Goal: Browse casually

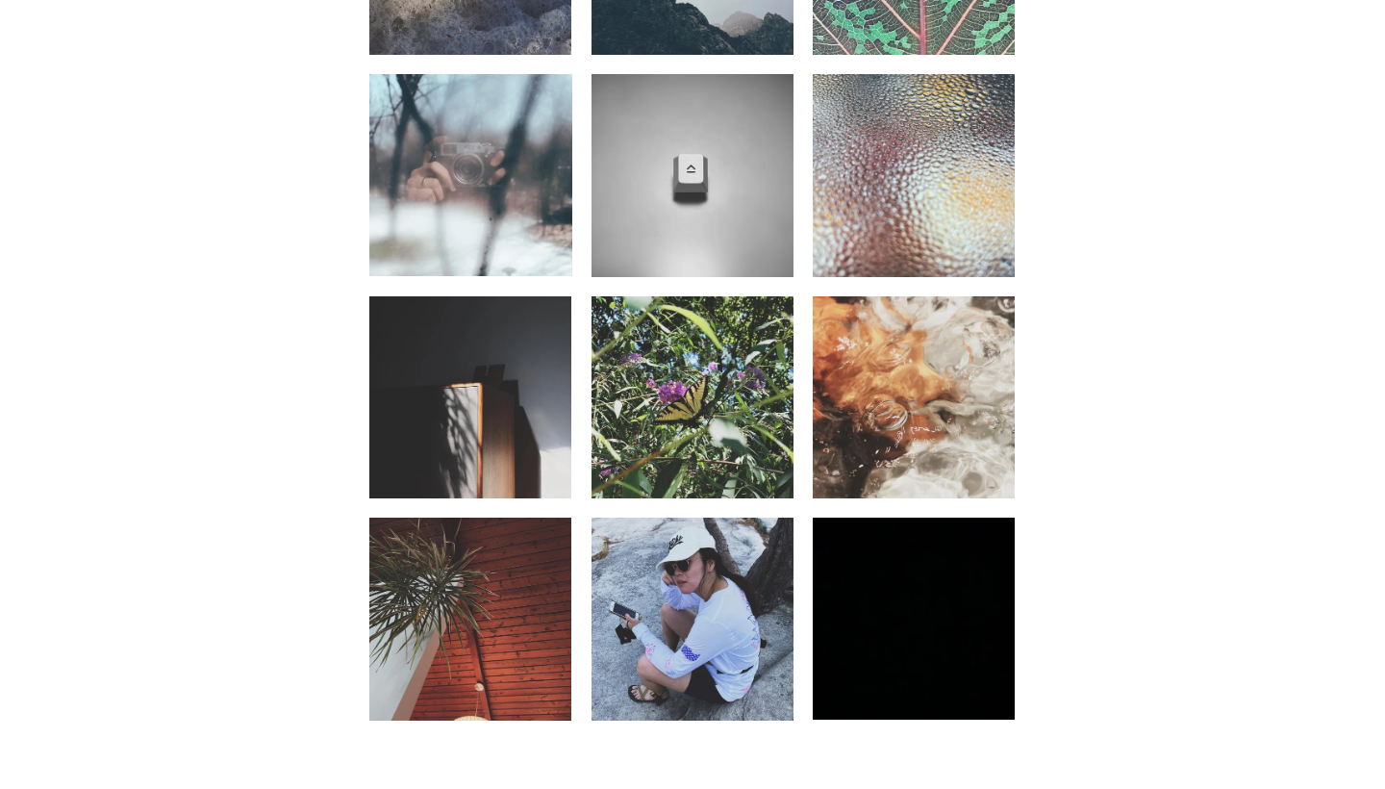
scroll to position [1213, 0]
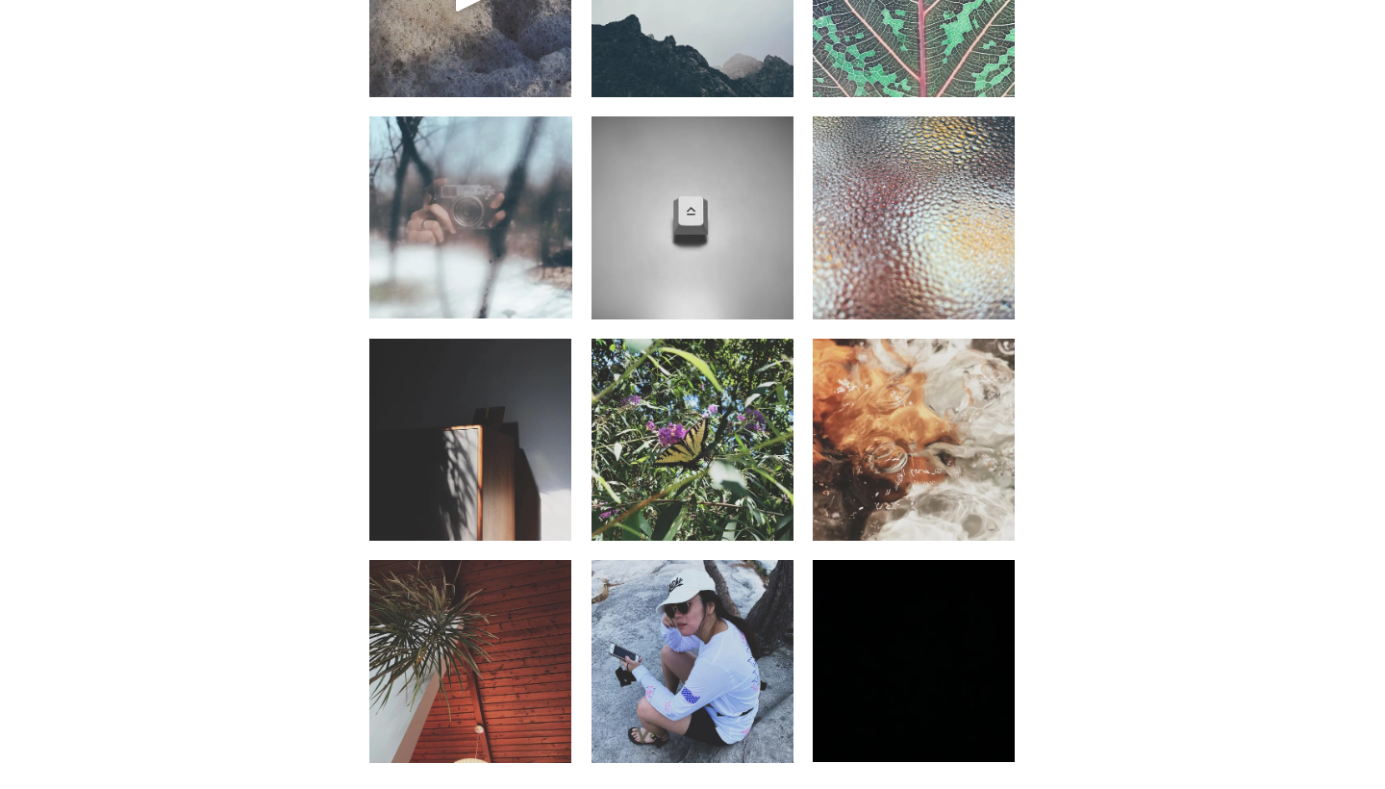
scroll to position [1236, 0]
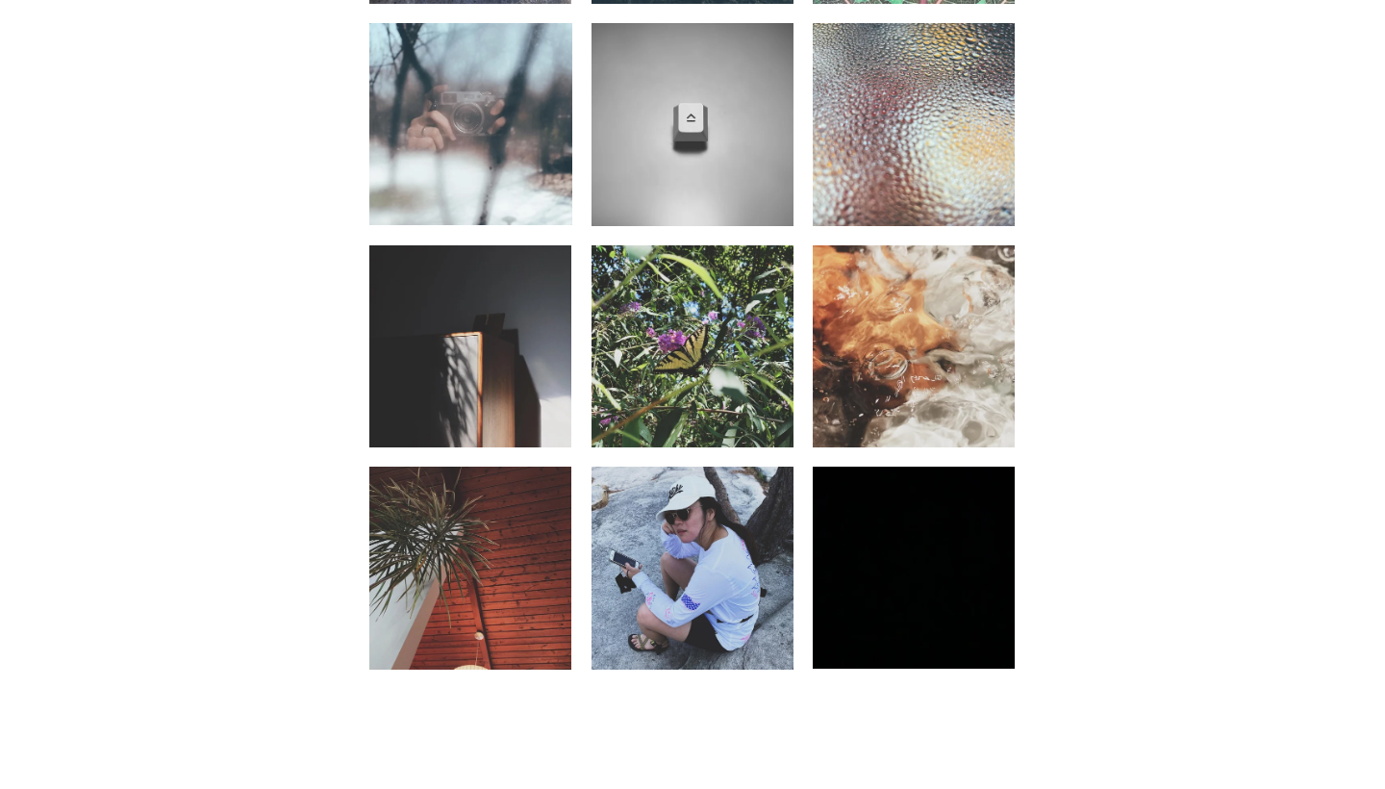
click at [717, 639] on img at bounding box center [692, 567] width 202 height 253
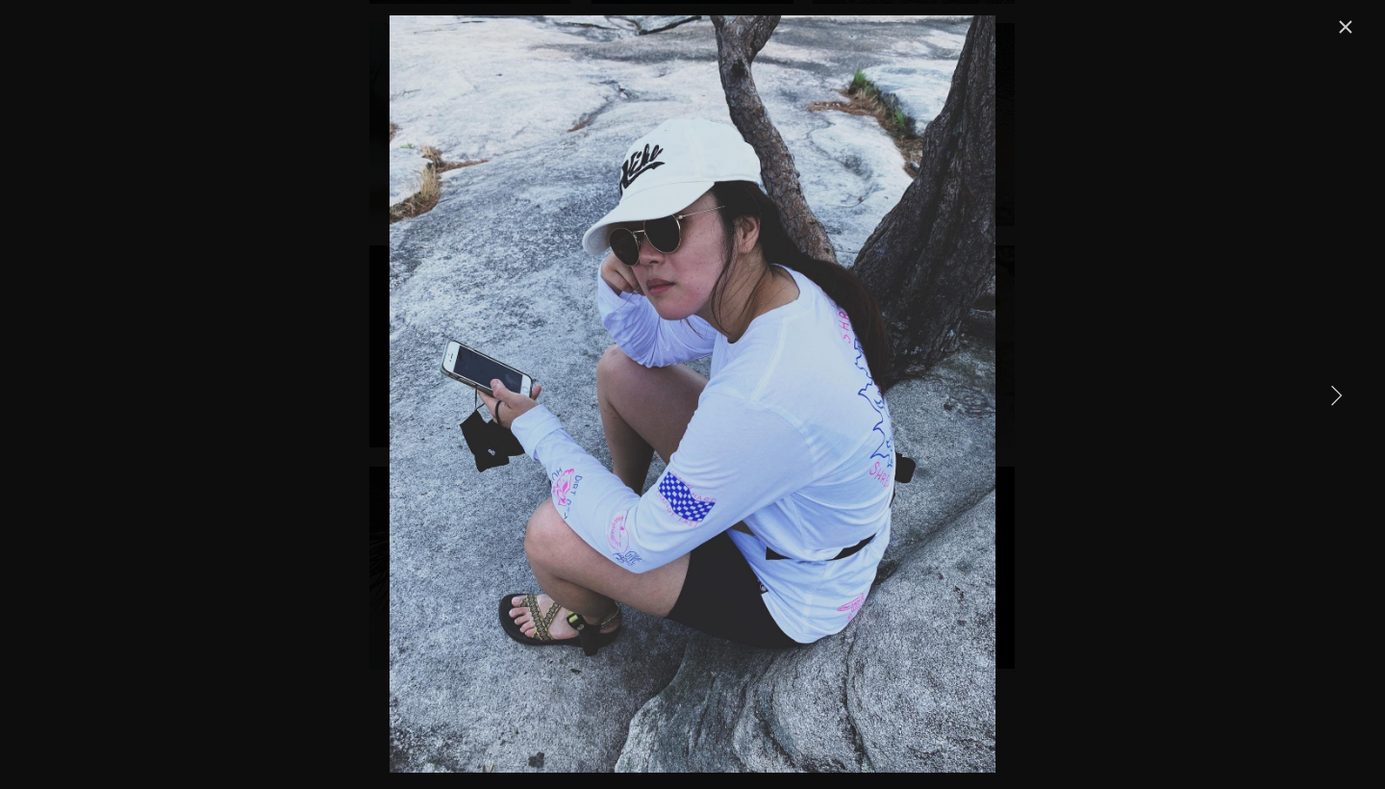
click at [1352, 384] on link "Next Item" at bounding box center [1336, 394] width 42 height 42
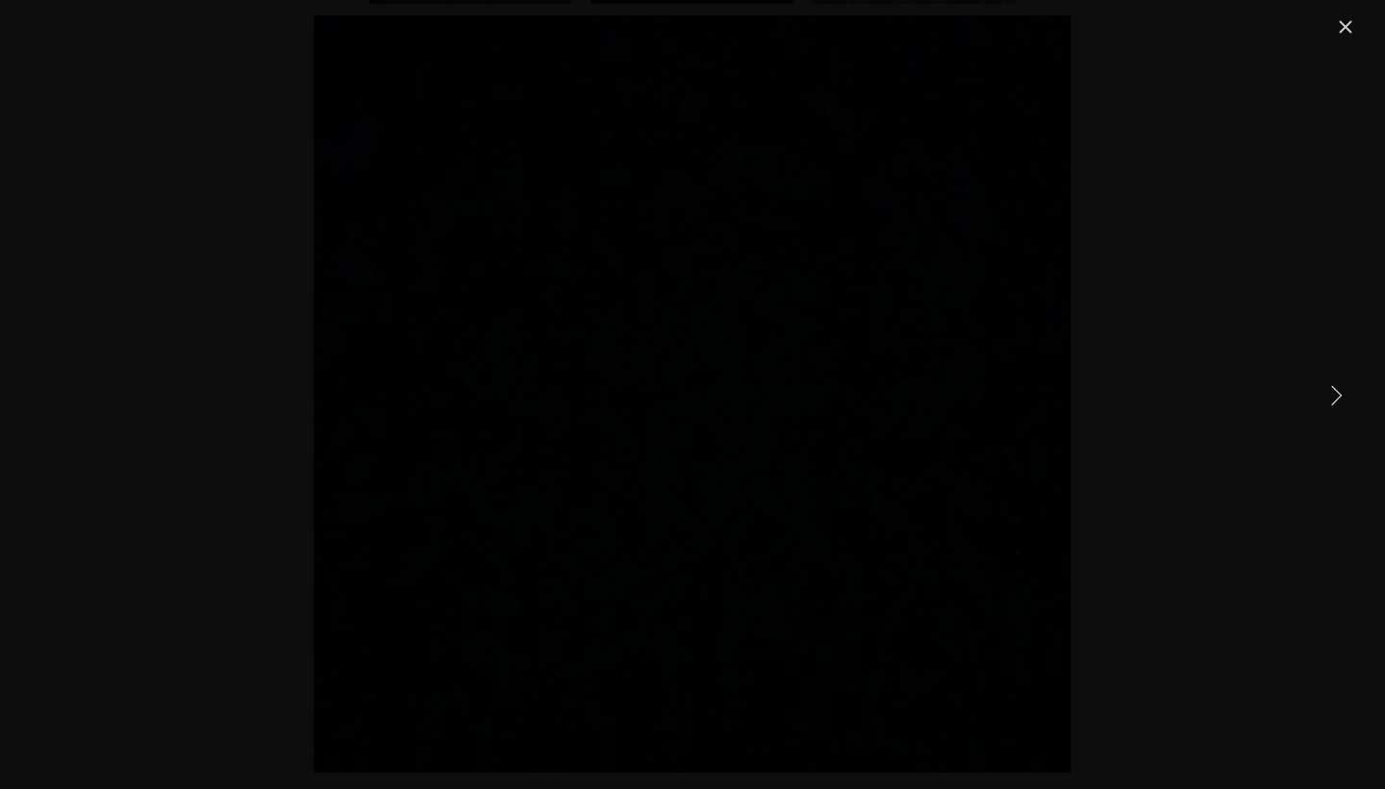
click at [1326, 395] on link "Next Item" at bounding box center [1336, 394] width 42 height 42
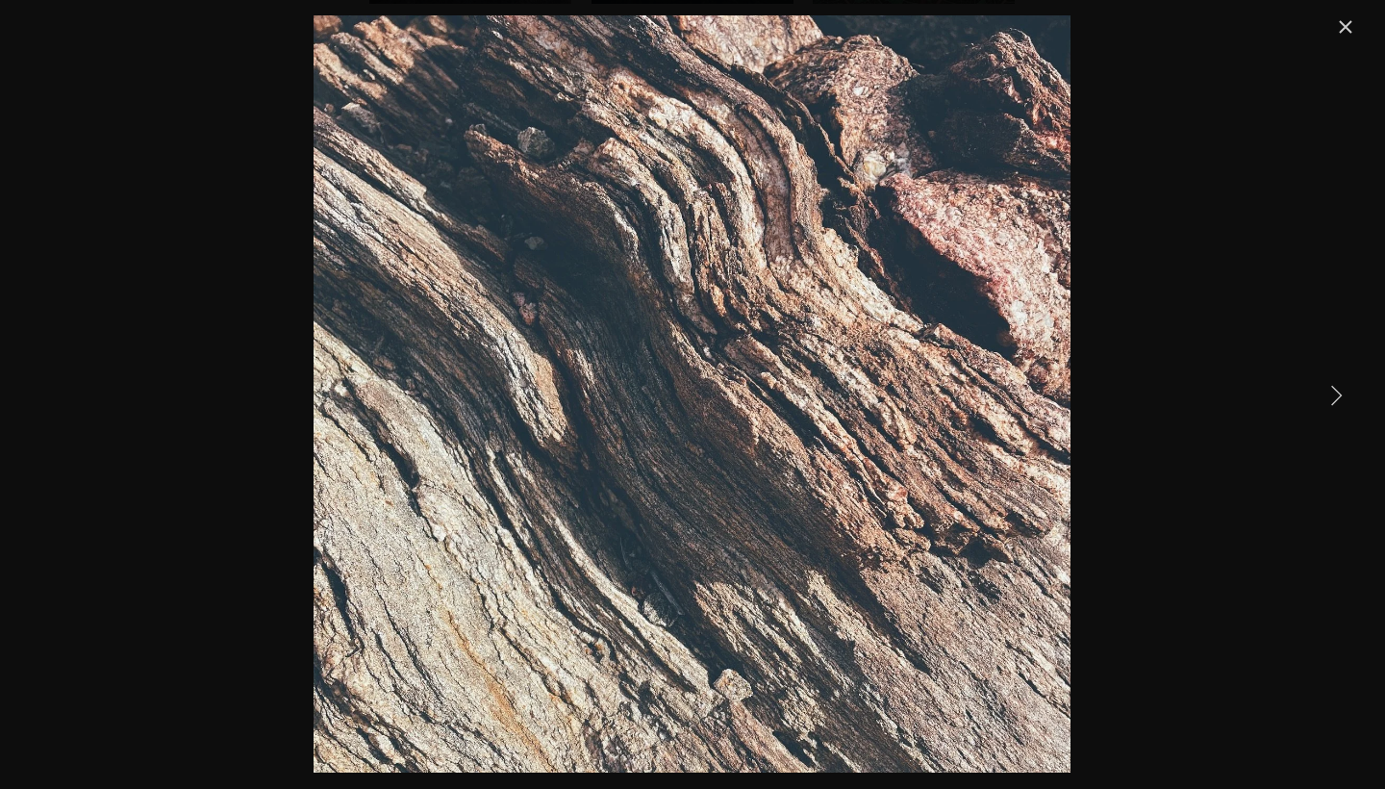
click at [1337, 421] on div "Gallery" at bounding box center [692, 393] width 1329 height 757
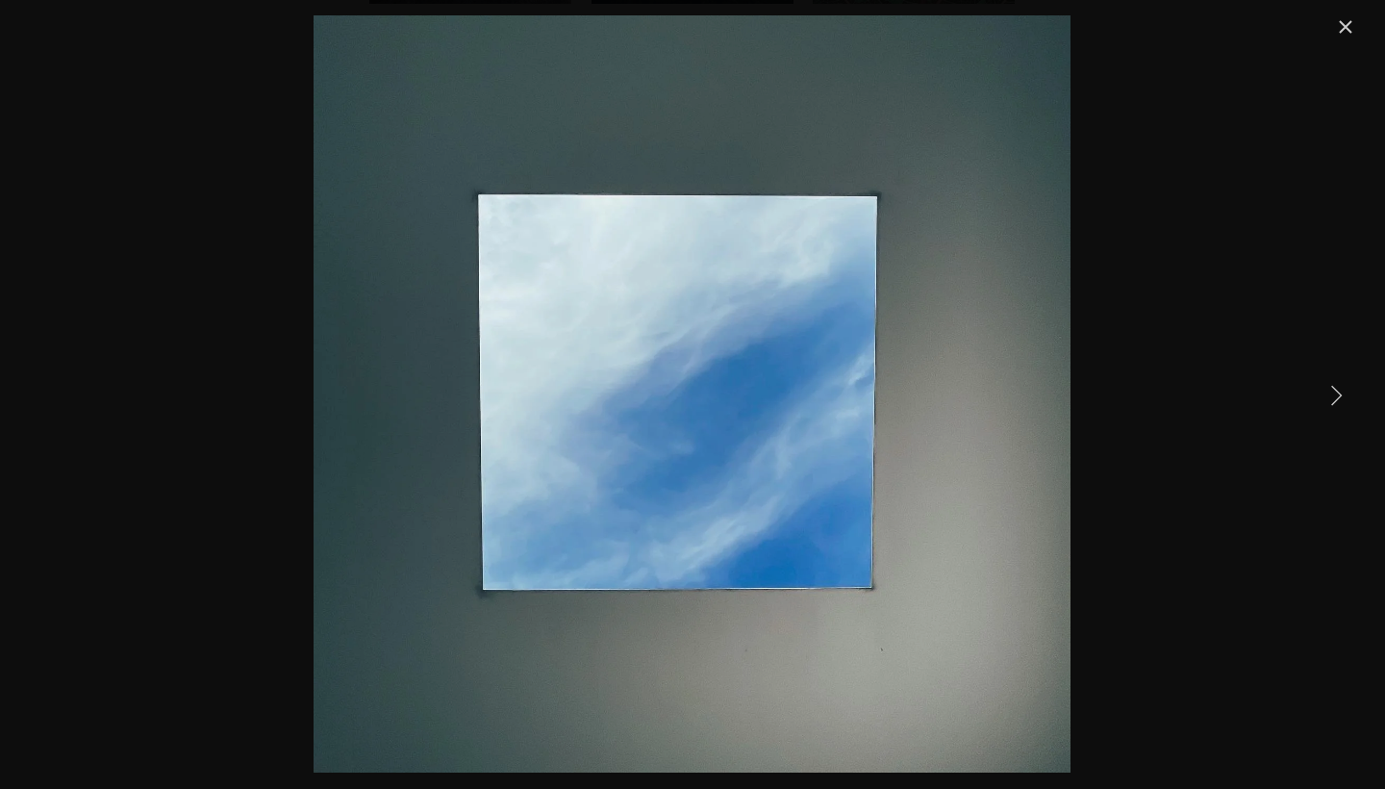
click at [1336, 391] on link "Next Item" at bounding box center [1336, 394] width 42 height 42
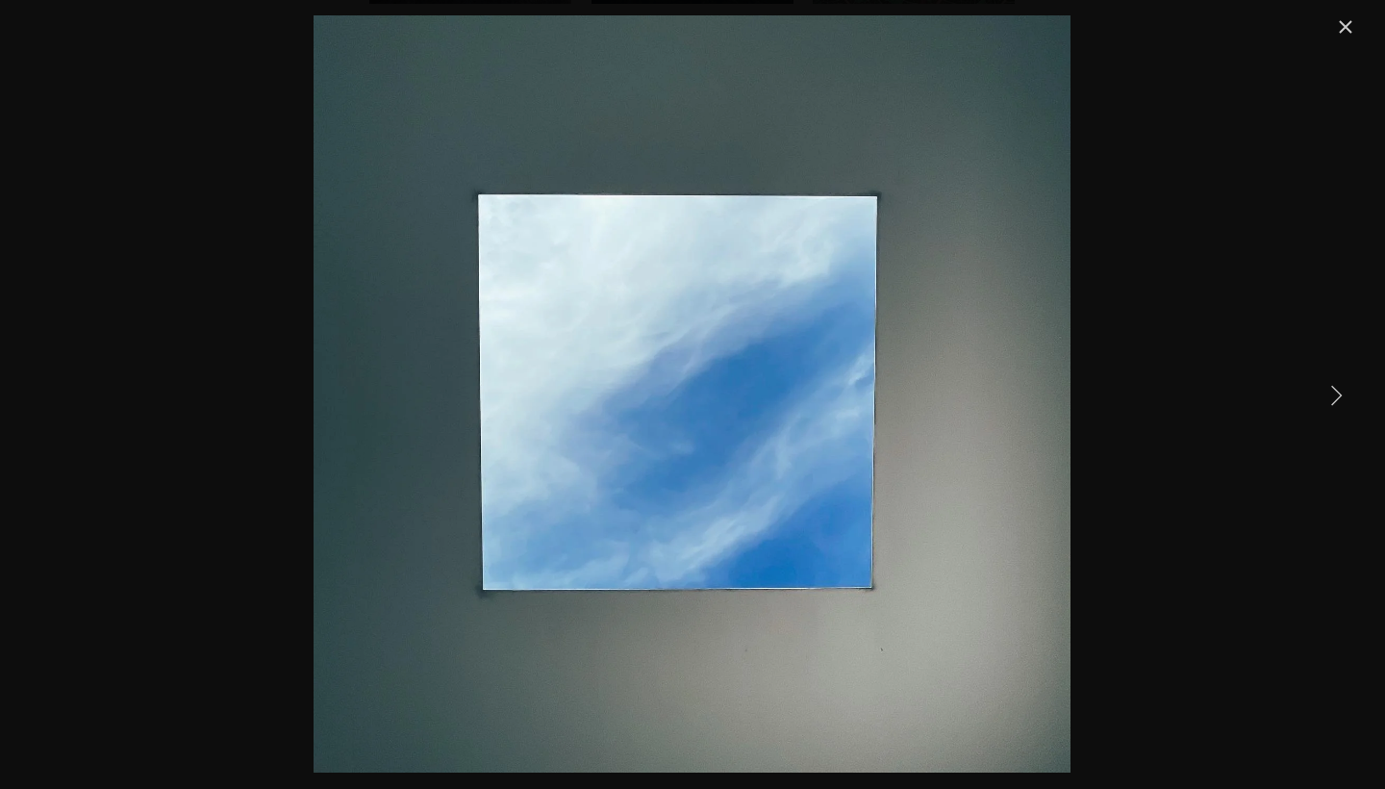
click at [1327, 382] on link "Next Item" at bounding box center [1336, 394] width 42 height 42
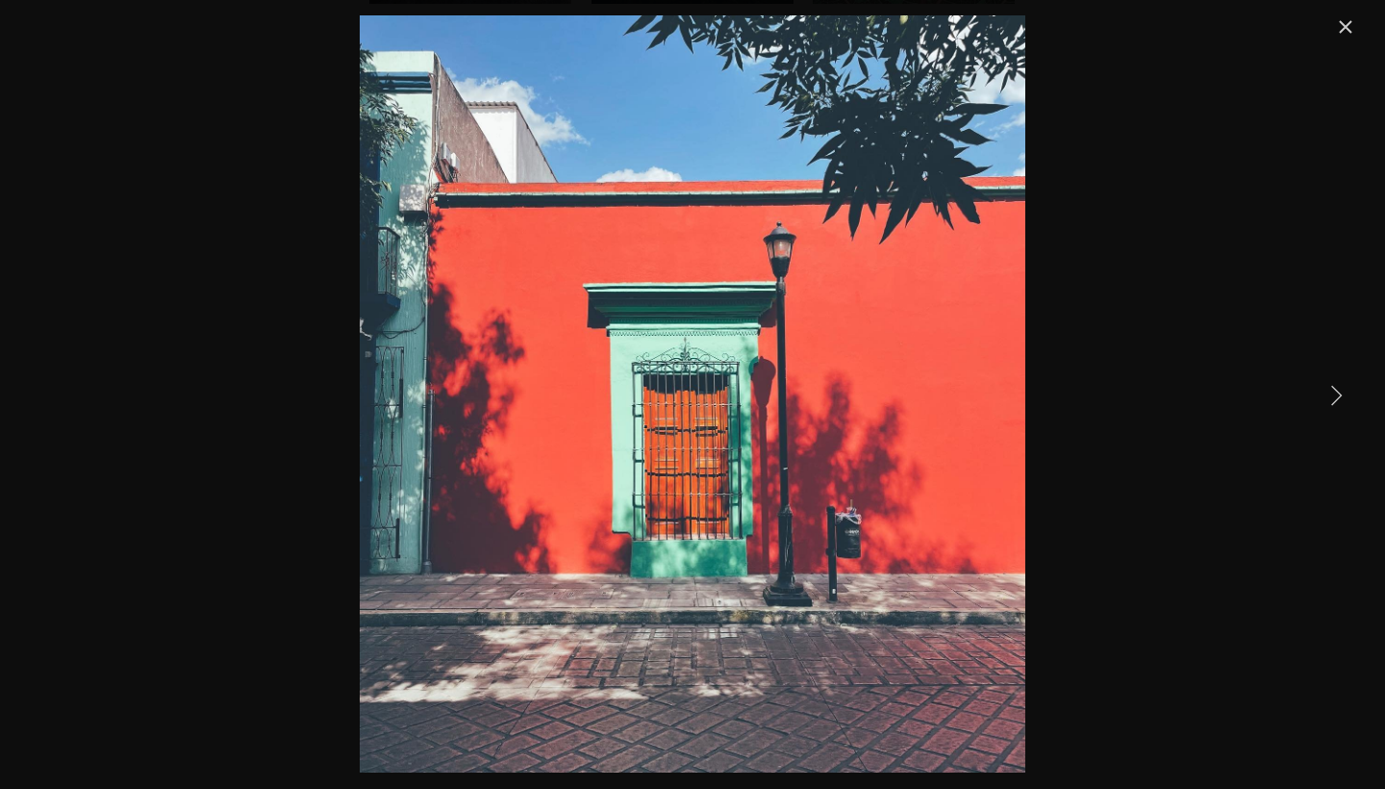
click at [1343, 18] on link "Close" at bounding box center [1345, 26] width 23 height 23
